Goal: Task Accomplishment & Management: Use online tool/utility

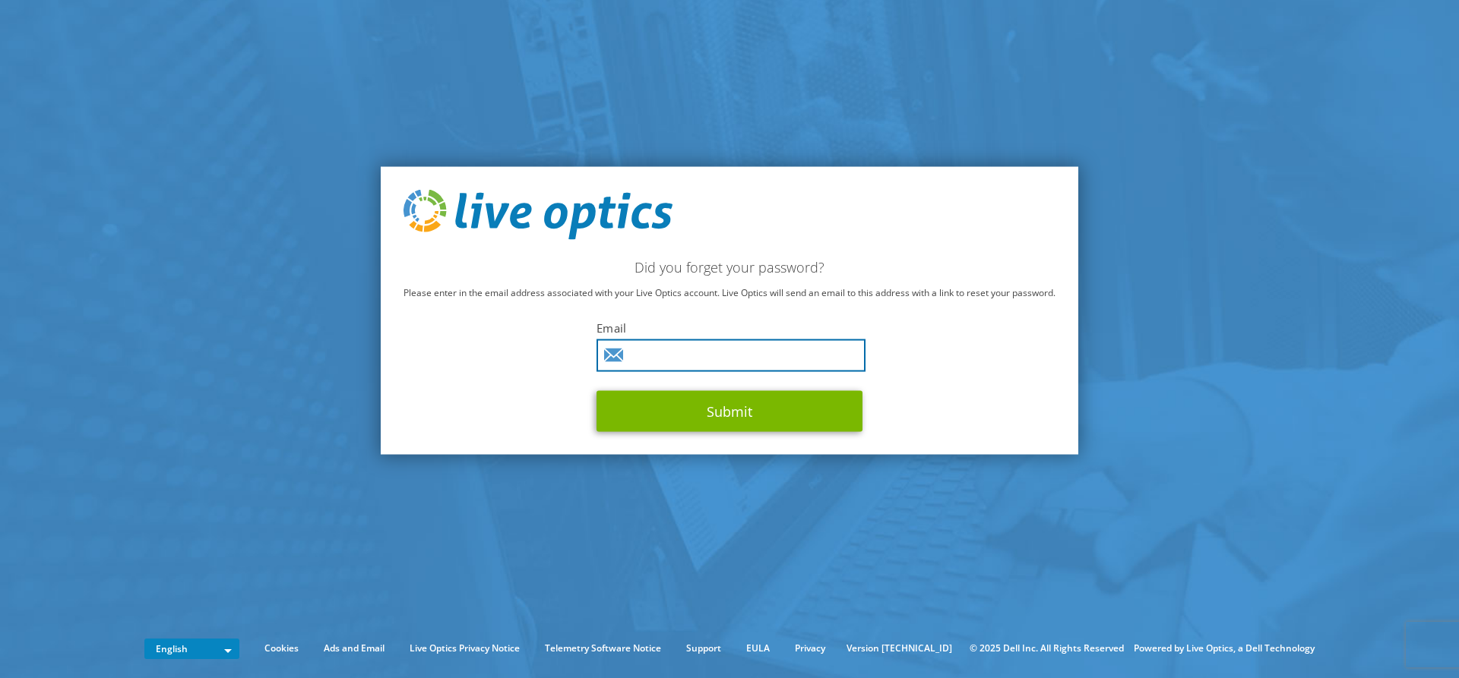
click at [666, 358] on input "text" at bounding box center [730, 355] width 269 height 33
type input "[EMAIL_ADDRESS][DOMAIN_NAME]"
click at [596, 390] on button "Submit" at bounding box center [729, 410] width 266 height 41
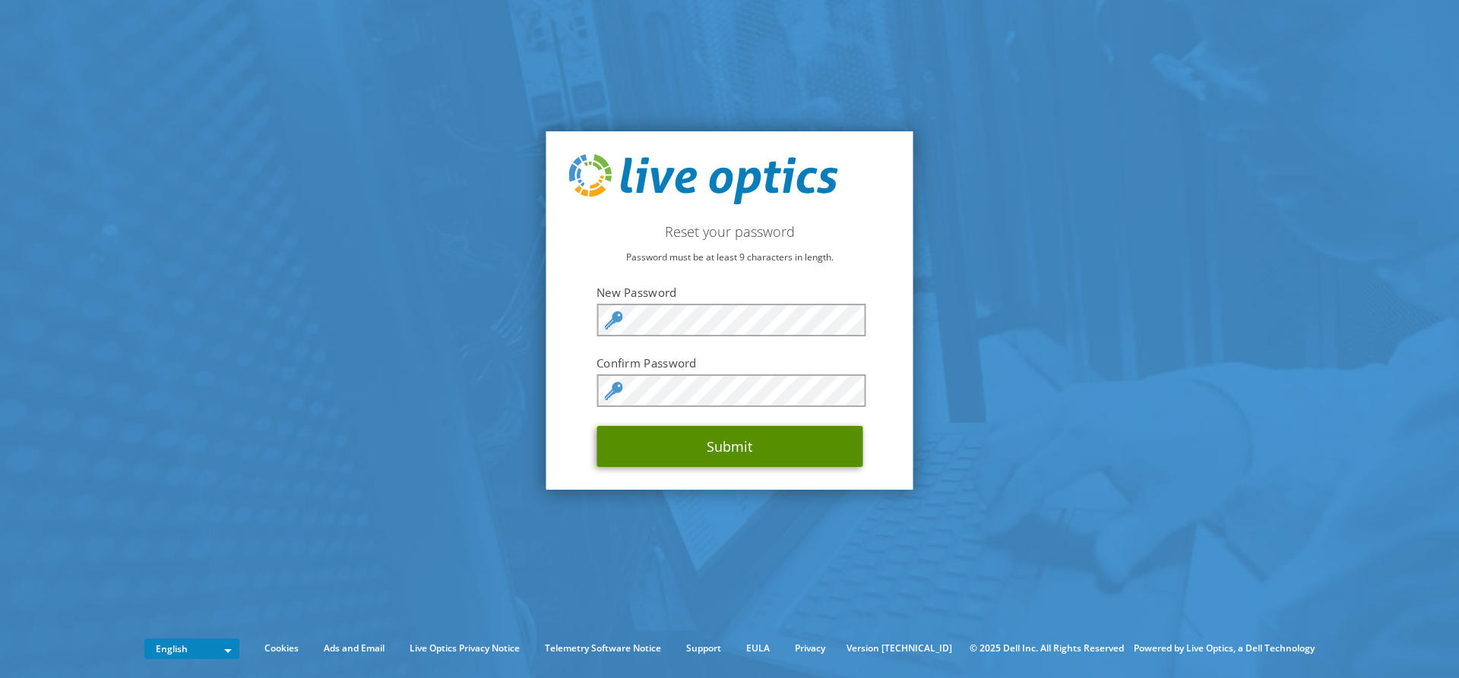
click at [737, 452] on button "Submit" at bounding box center [729, 446] width 266 height 41
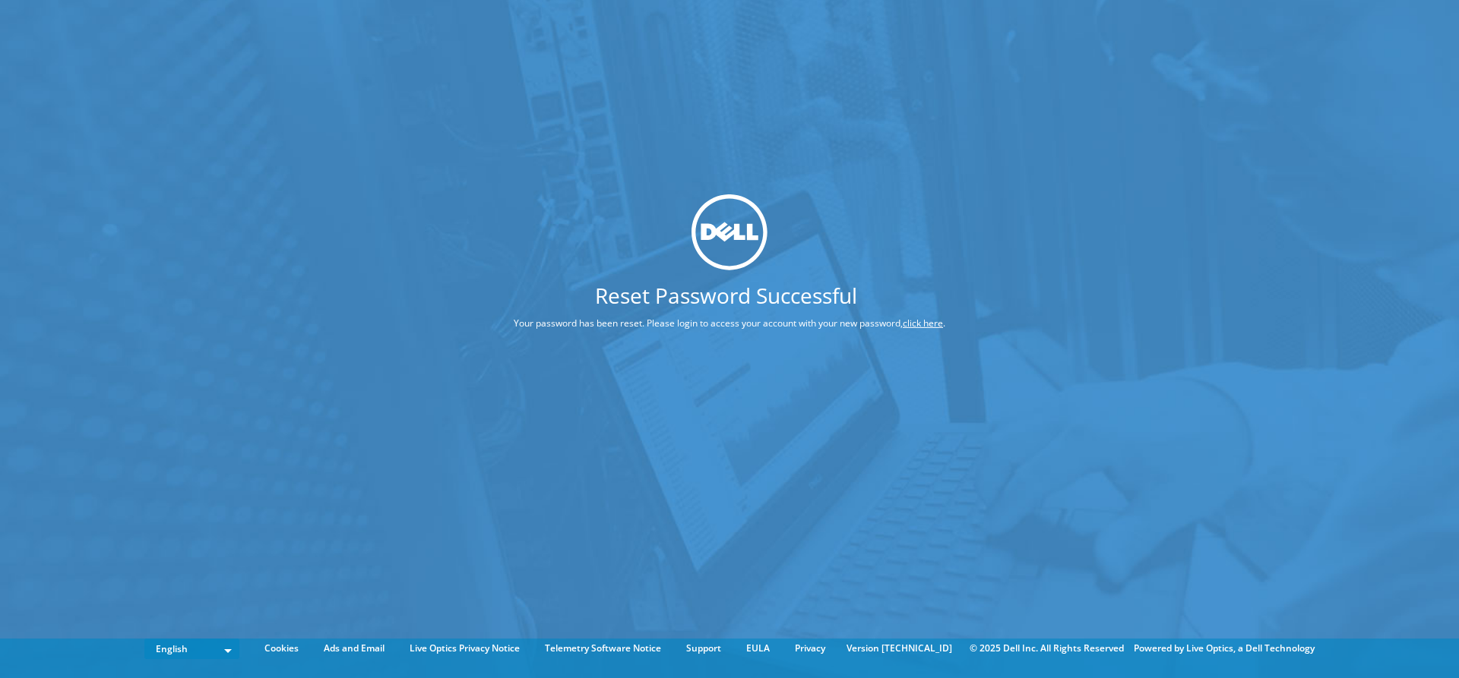
click at [926, 316] on p "Your password has been reset. Please login to access your account with your new…" at bounding box center [729, 323] width 545 height 17
click at [925, 324] on link "click here" at bounding box center [923, 323] width 40 height 13
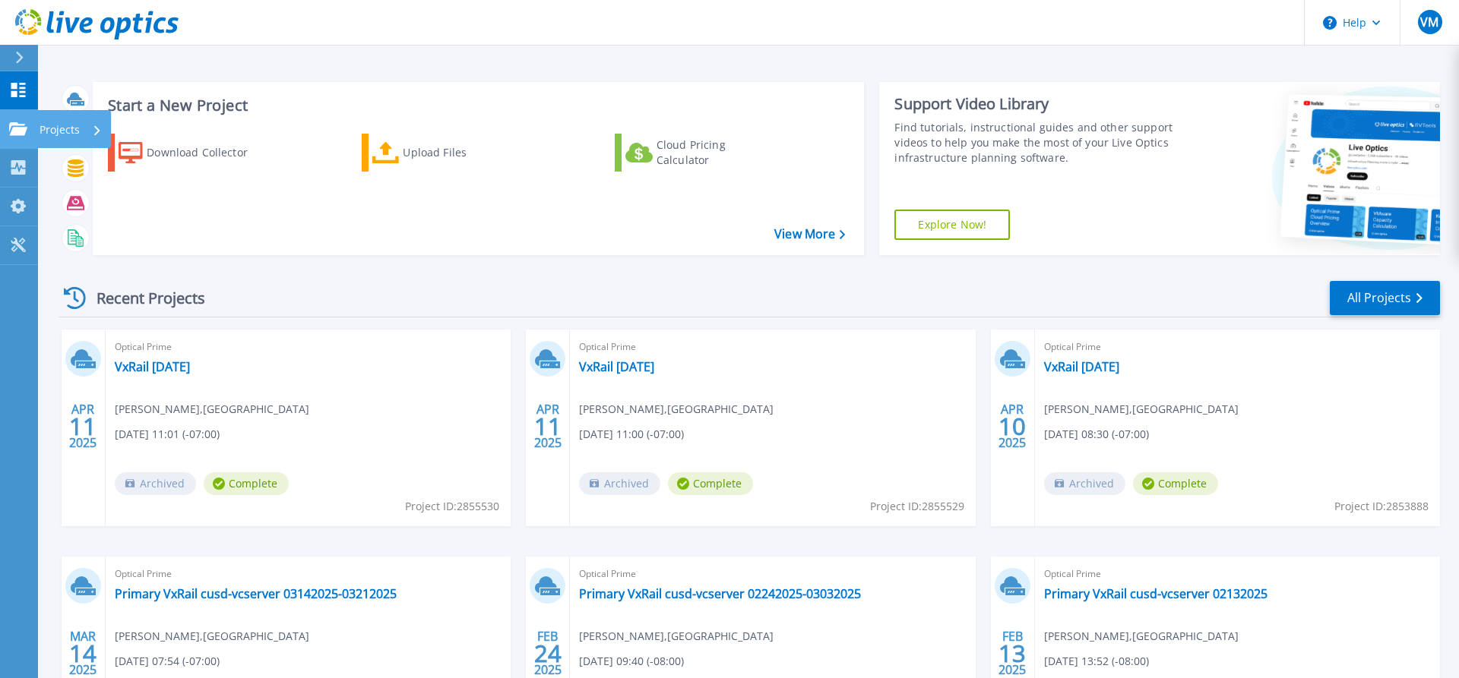
click at [12, 131] on icon at bounding box center [18, 128] width 18 height 13
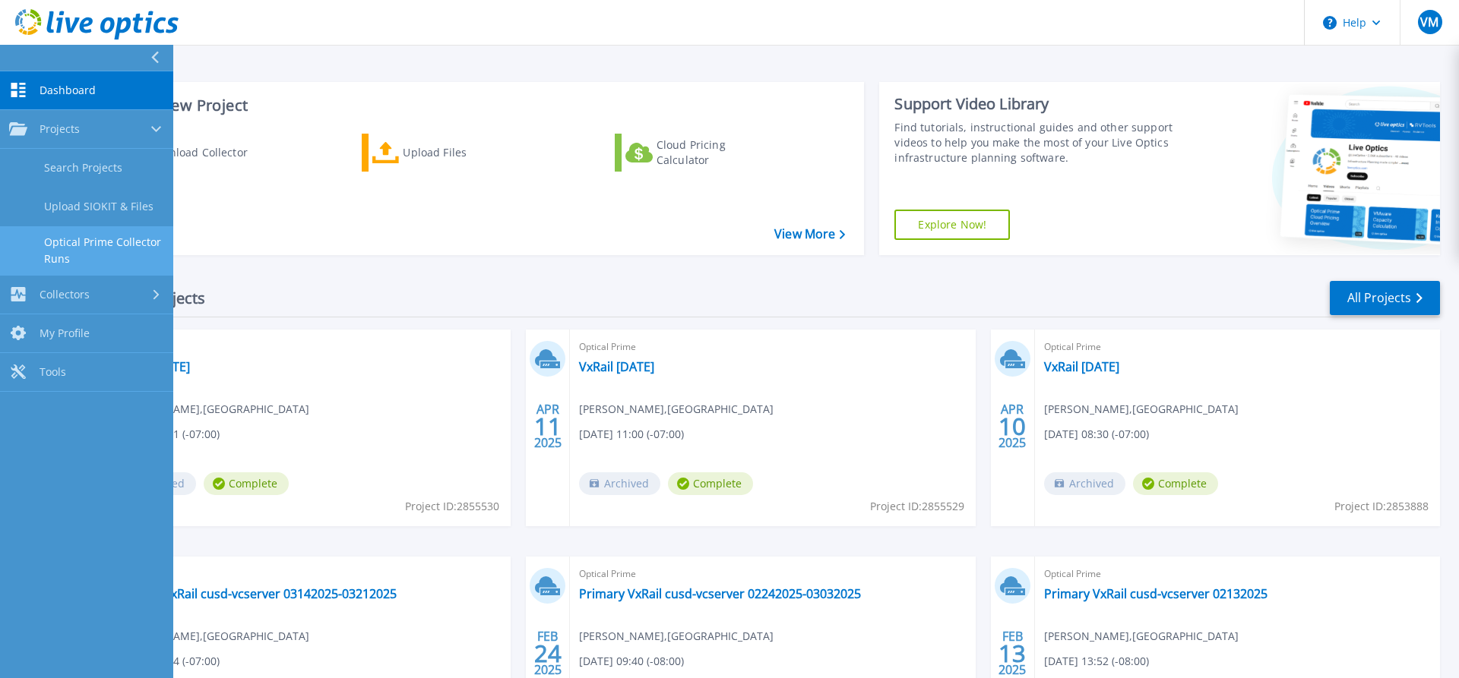
click at [104, 251] on link "Optical Prime Collector Runs" at bounding box center [86, 250] width 173 height 49
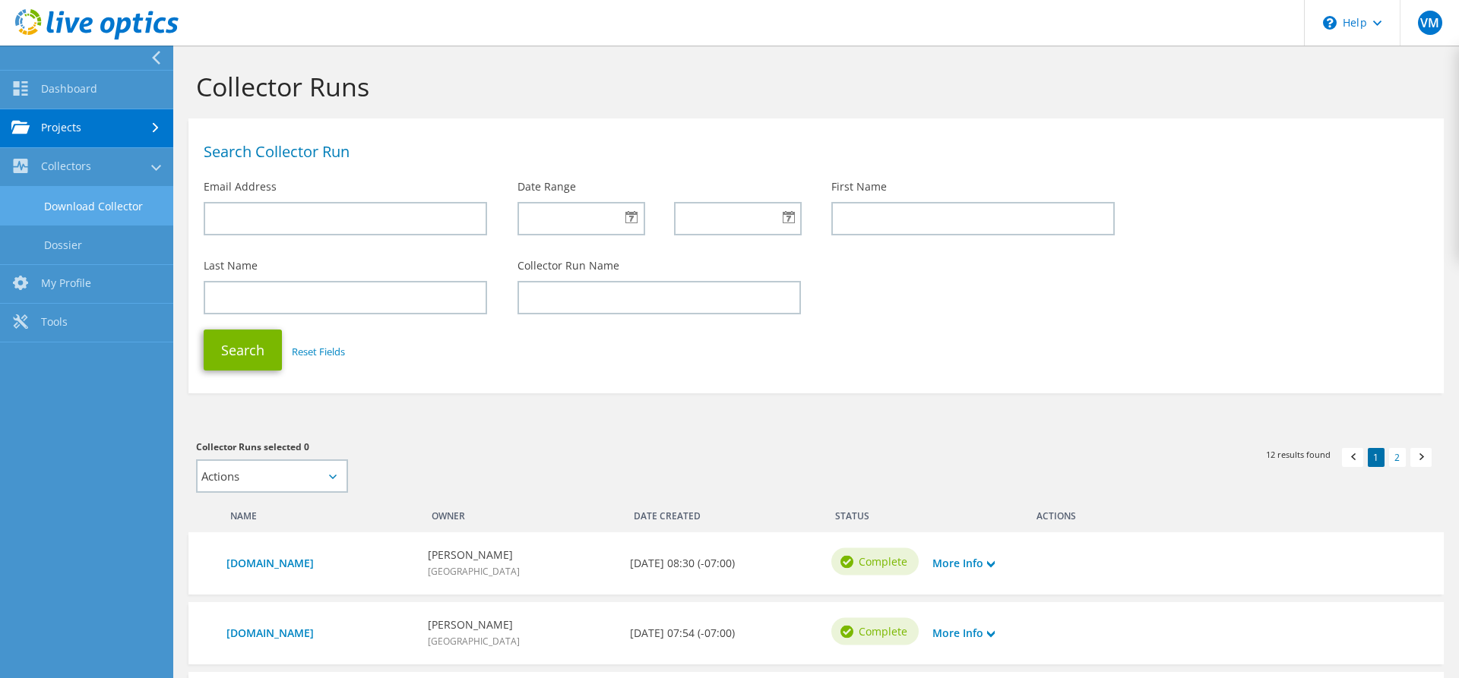
click at [100, 197] on link "Download Collector" at bounding box center [86, 206] width 173 height 39
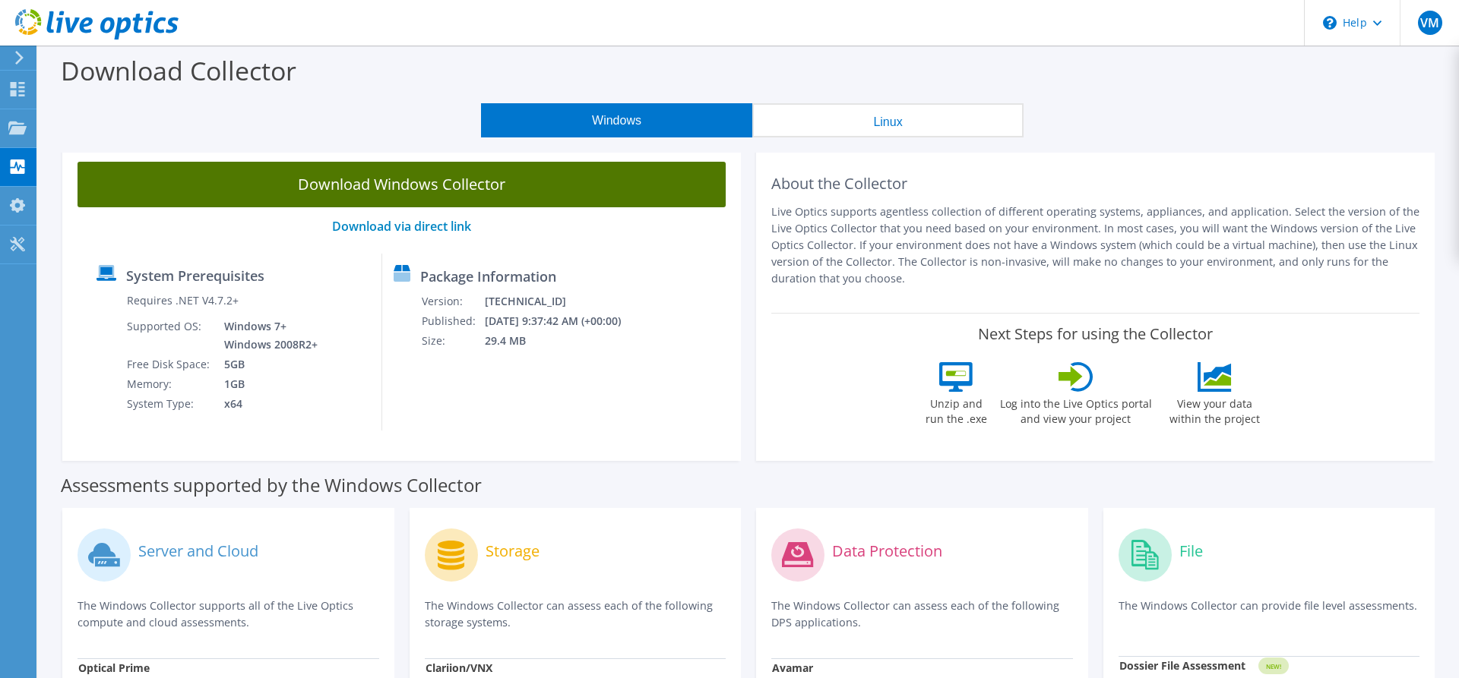
click at [386, 173] on link "Download Windows Collector" at bounding box center [401, 185] width 648 height 46
